Goal: Use online tool/utility: Utilize a website feature to perform a specific function

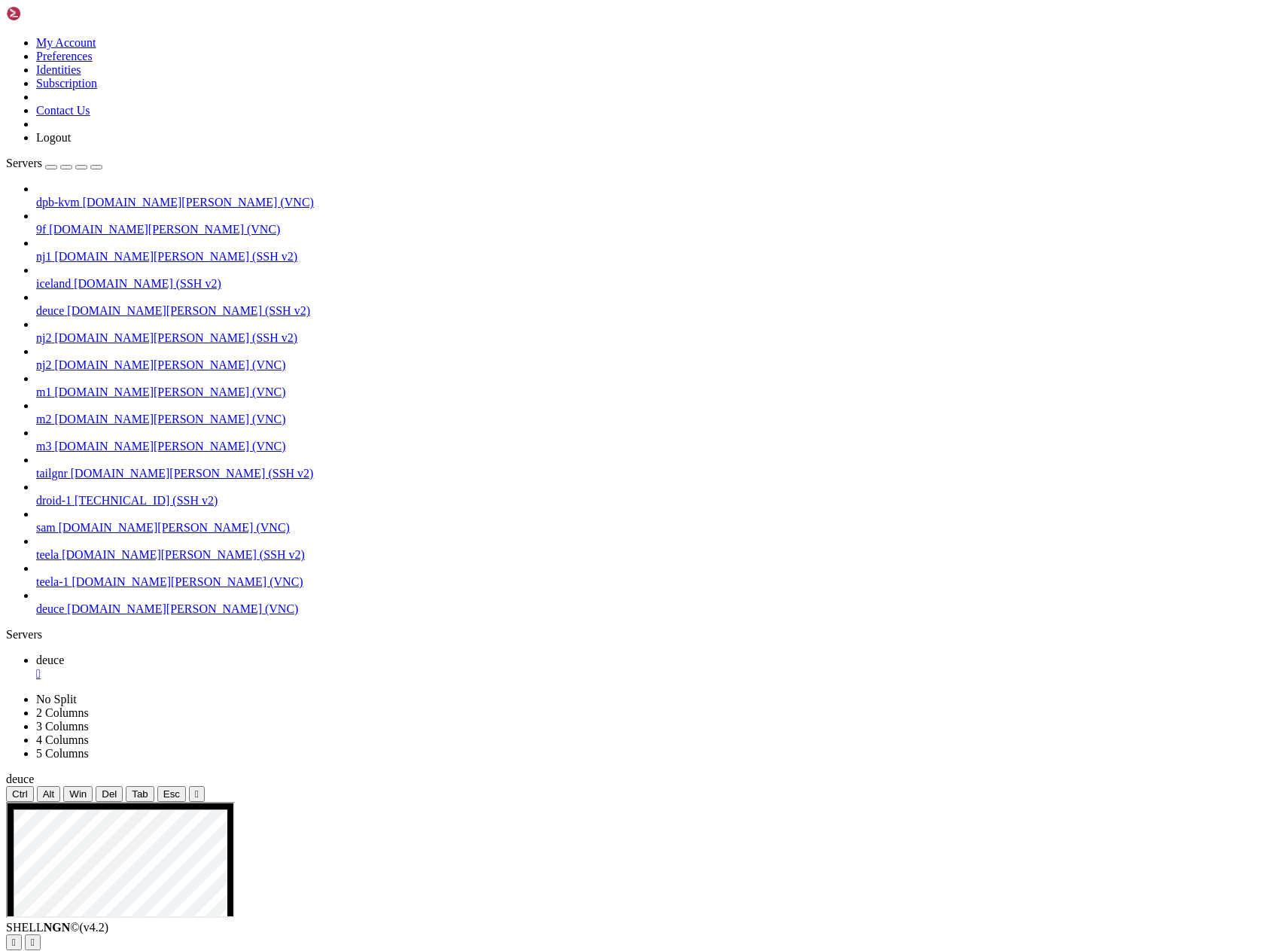
drag, startPoint x: 1229, startPoint y: 874, endPoint x: 1159, endPoint y: 835, distance: 80.1
